Goal: Find specific page/section: Find specific page/section

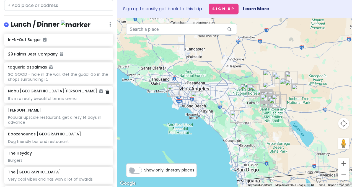
scroll to position [479, 0]
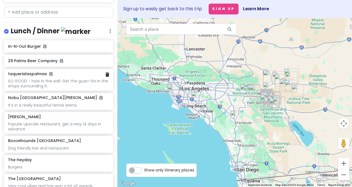
click at [28, 74] on div "taquerialaspalmas SO GOOD - hole in the wall. Get the guac! Go in the shops sur…" at bounding box center [58, 79] width 101 height 17
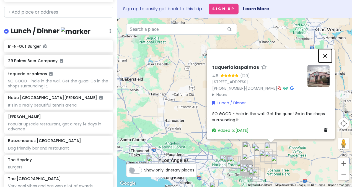
click at [327, 49] on button "Close" at bounding box center [325, 55] width 13 height 13
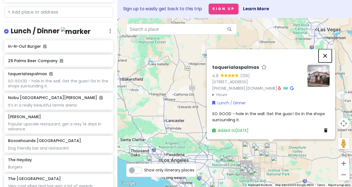
click at [324, 49] on button "Close" at bounding box center [325, 55] width 13 height 13
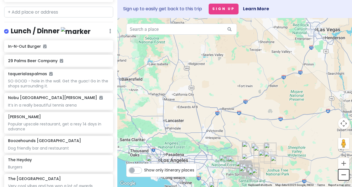
click at [345, 176] on button "Zoom out" at bounding box center [343, 174] width 11 height 11
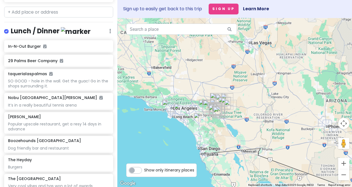
drag, startPoint x: 297, startPoint y: 170, endPoint x: 270, endPoint y: 146, distance: 36.0
click at [270, 146] on div at bounding box center [234, 102] width 235 height 169
click at [343, 164] on button "Zoom in" at bounding box center [343, 162] width 11 height 11
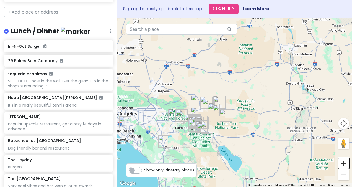
click at [343, 164] on button "Zoom in" at bounding box center [343, 162] width 11 height 11
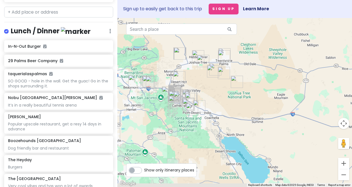
drag, startPoint x: 236, startPoint y: 168, endPoint x: 260, endPoint y: 110, distance: 62.1
click at [260, 110] on div at bounding box center [234, 102] width 235 height 169
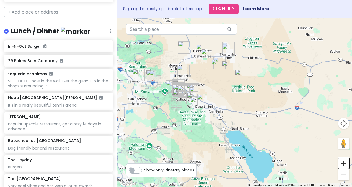
click at [346, 160] on button "Zoom in" at bounding box center [343, 162] width 11 height 11
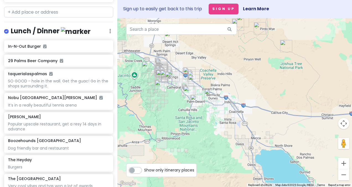
drag, startPoint x: 189, startPoint y: 146, endPoint x: 229, endPoint y: 137, distance: 41.1
click at [229, 137] on div at bounding box center [234, 102] width 235 height 169
click at [343, 162] on button "Zoom in" at bounding box center [343, 162] width 11 height 11
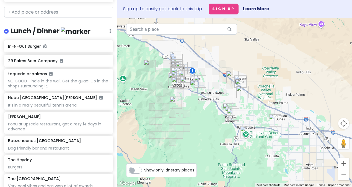
drag, startPoint x: 159, startPoint y: 99, endPoint x: 249, endPoint y: 126, distance: 93.4
click at [249, 126] on img "The Living Desert Zoo and Gardens" at bounding box center [246, 132] width 12 height 12
click at [343, 164] on button "Zoom in" at bounding box center [343, 162] width 11 height 11
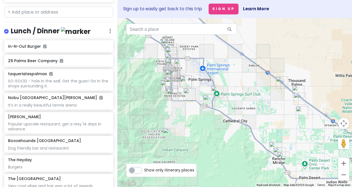
drag, startPoint x: 128, startPoint y: 117, endPoint x: 182, endPoint y: 142, distance: 59.2
click at [182, 142] on div at bounding box center [234, 102] width 235 height 169
click at [341, 165] on button "Zoom in" at bounding box center [343, 162] width 11 height 11
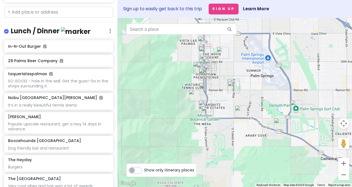
drag, startPoint x: 144, startPoint y: 113, endPoint x: 242, endPoint y: 132, distance: 99.9
click at [242, 132] on div at bounding box center [234, 102] width 235 height 169
click at [345, 166] on button "Zoom in" at bounding box center [343, 162] width 11 height 11
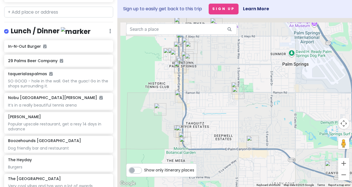
drag, startPoint x: 206, startPoint y: 76, endPoint x: 220, endPoint y: 111, distance: 37.8
click at [220, 111] on div at bounding box center [234, 102] width 235 height 169
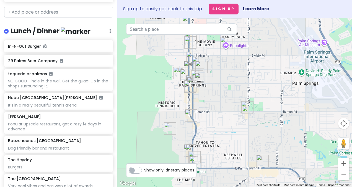
click at [63, 30] on img at bounding box center [76, 31] width 30 height 9
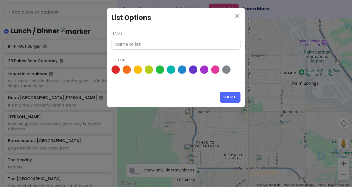
type input "Lunch / Dinner"
click at [236, 17] on icon "close" at bounding box center [237, 15] width 7 height 7
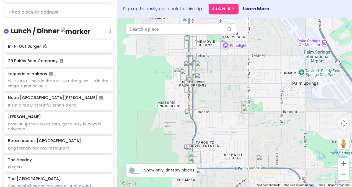
click at [189, 75] on img "The Front Porch" at bounding box center [192, 81] width 12 height 12
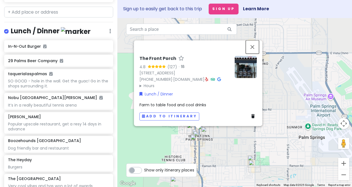
click at [253, 41] on button "Close" at bounding box center [252, 46] width 13 height 13
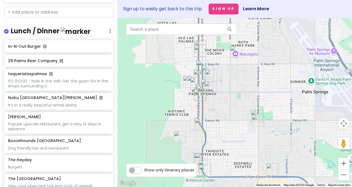
drag, startPoint x: 219, startPoint y: 157, endPoint x: 215, endPoint y: 115, distance: 42.9
click at [223, 111] on div at bounding box center [234, 102] width 235 height 169
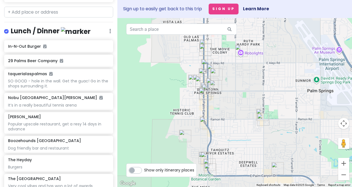
drag, startPoint x: 228, startPoint y: 131, endPoint x: 230, endPoint y: 146, distance: 14.6
click at [230, 146] on div at bounding box center [234, 102] width 235 height 169
click at [342, 165] on button "Zoom in" at bounding box center [343, 162] width 11 height 11
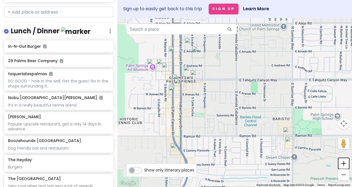
click at [342, 165] on button "Zoom in" at bounding box center [343, 162] width 11 height 11
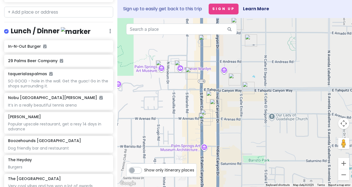
drag, startPoint x: 158, startPoint y: 115, endPoint x: 249, endPoint y: 148, distance: 96.7
click at [249, 148] on div at bounding box center [234, 102] width 235 height 169
click at [203, 119] on img "Las Casuelas Terraza" at bounding box center [205, 119] width 12 height 12
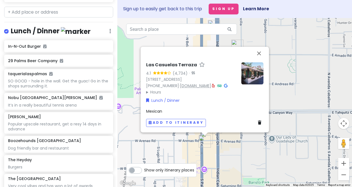
click at [188, 83] on link "[DOMAIN_NAME]" at bounding box center [195, 86] width 31 height 6
